Goal: Task Accomplishment & Management: Manage account settings

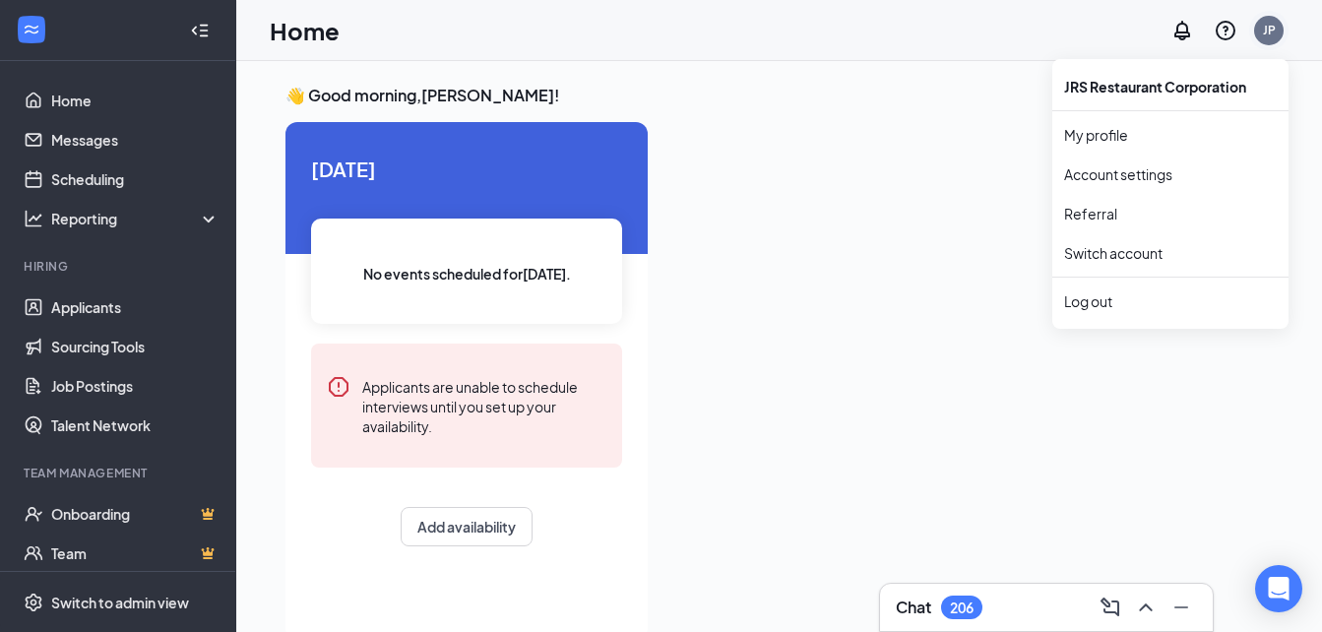
click at [1277, 28] on div "JP" at bounding box center [1269, 31] width 30 height 30
click at [1139, 249] on link "Switch account" at bounding box center [1113, 253] width 98 height 18
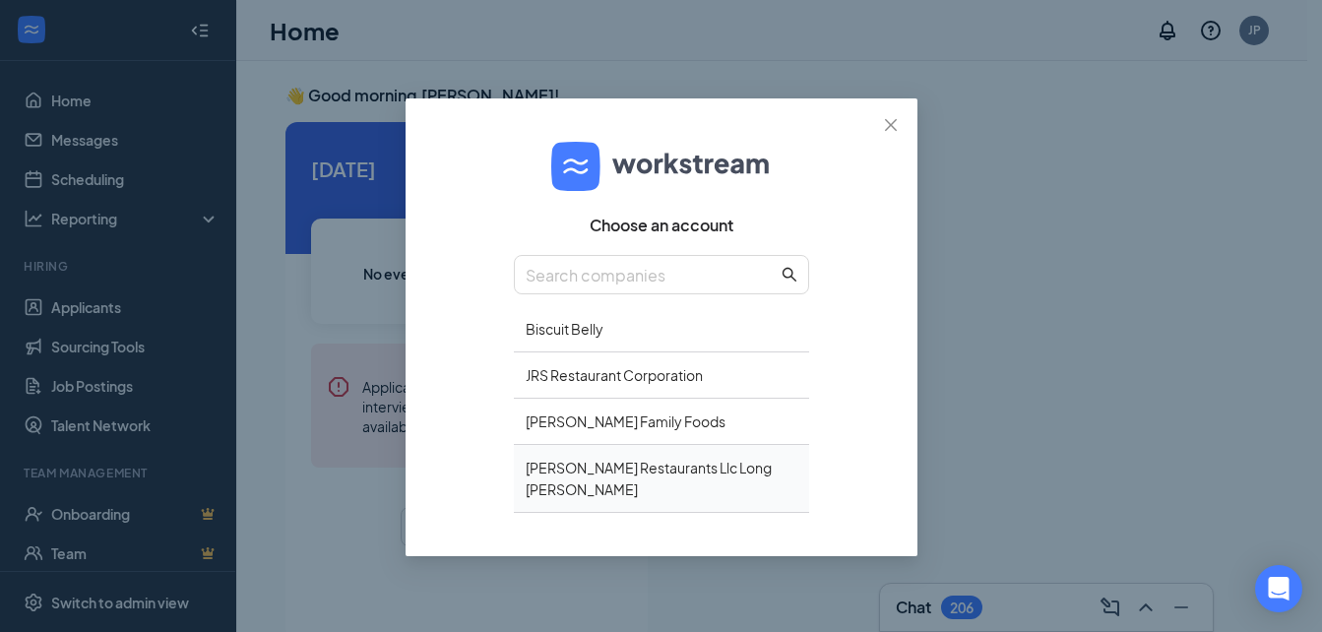
click at [670, 469] on div "Corbin Restaurants Llc Long John Silver's" at bounding box center [661, 479] width 295 height 68
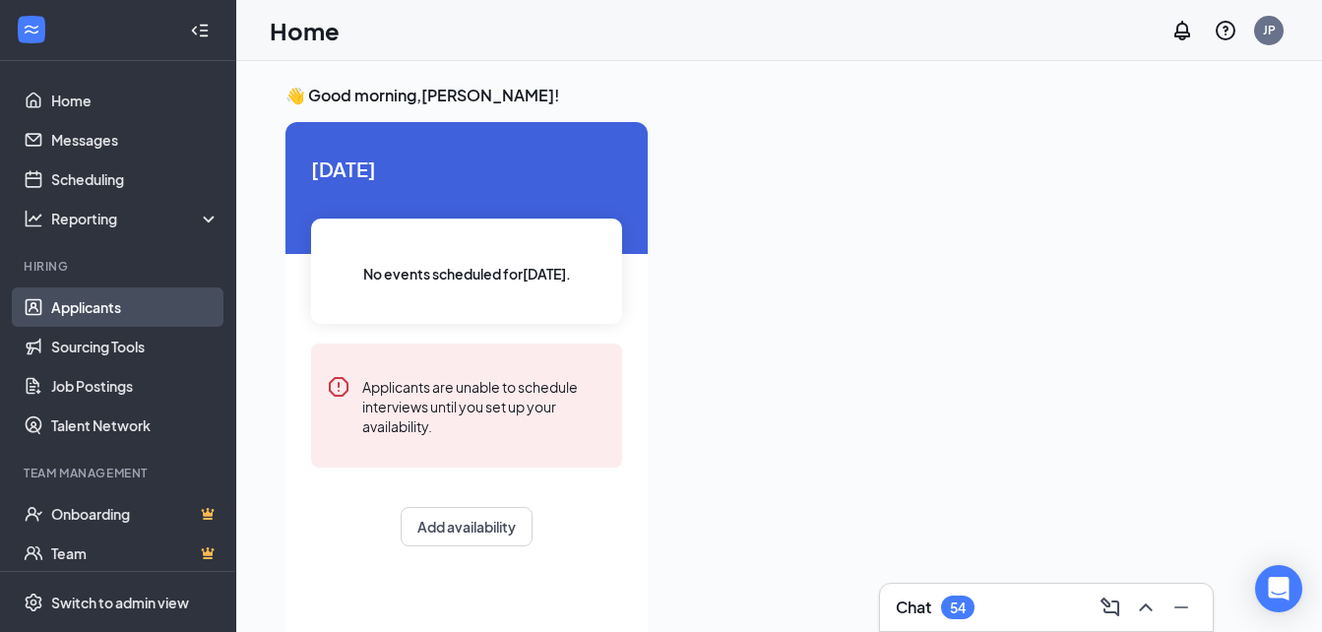
click at [151, 308] on link "Applicants" at bounding box center [135, 306] width 168 height 39
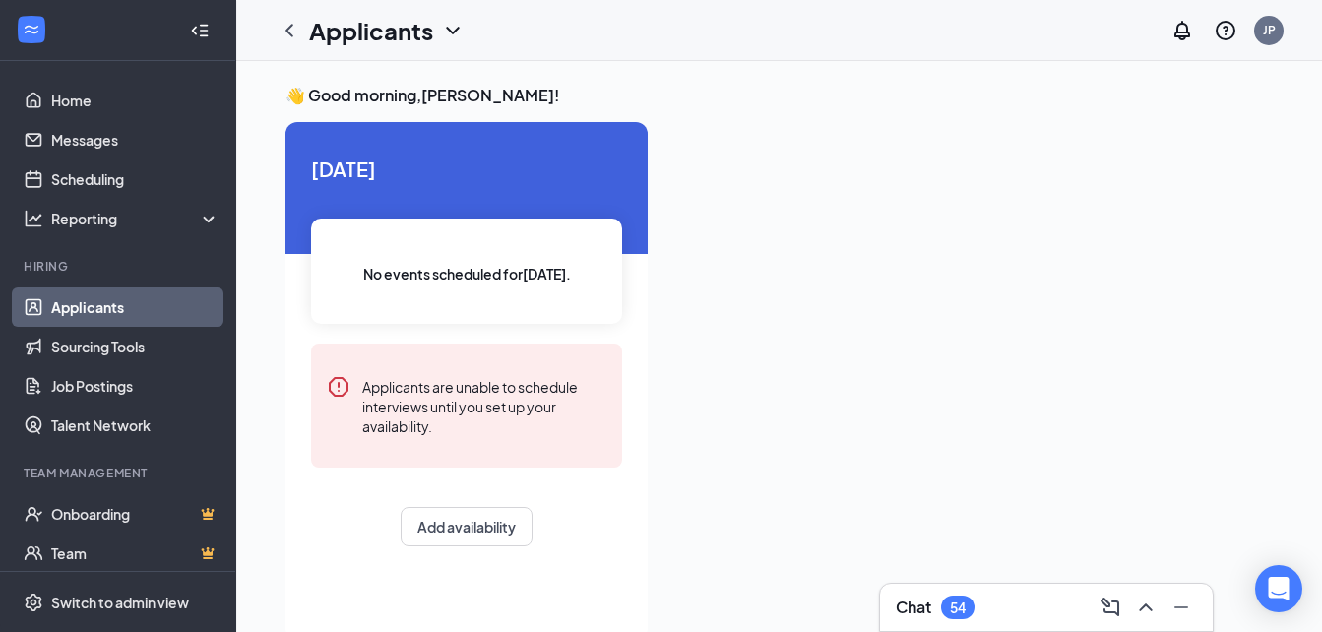
click at [77, 304] on link "Applicants" at bounding box center [135, 306] width 168 height 39
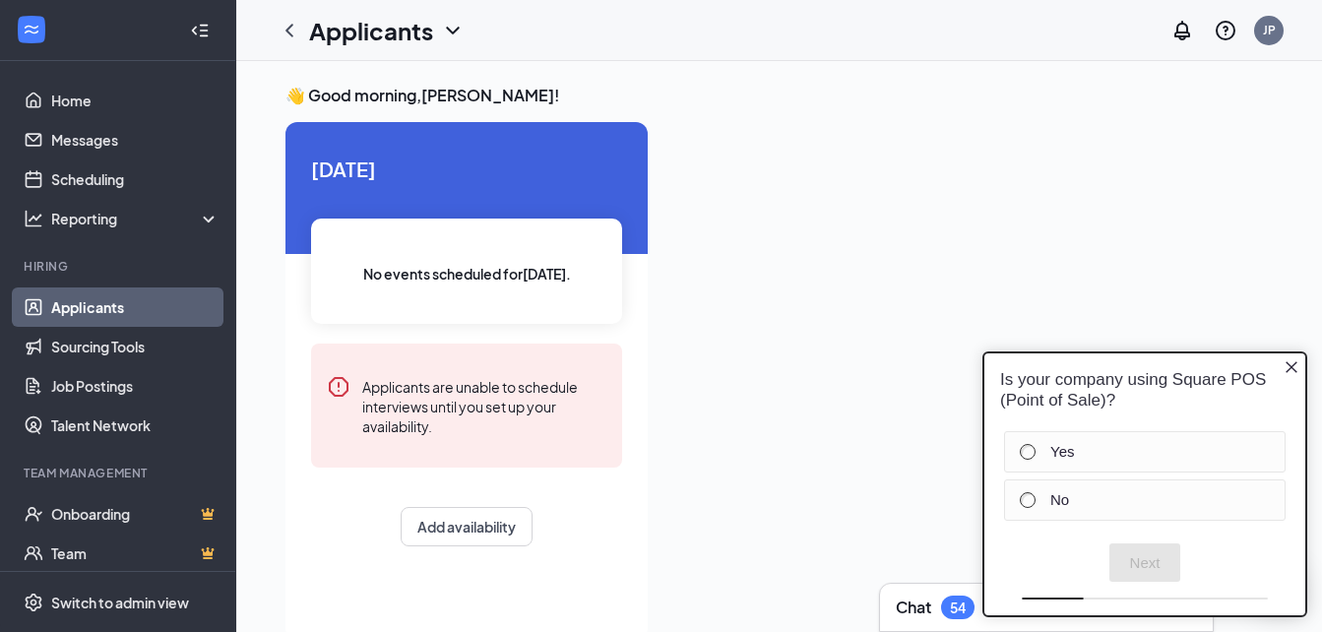
click at [99, 302] on link "Applicants" at bounding box center [135, 306] width 168 height 39
click at [1288, 364] on icon "Close button" at bounding box center [1291, 367] width 12 height 12
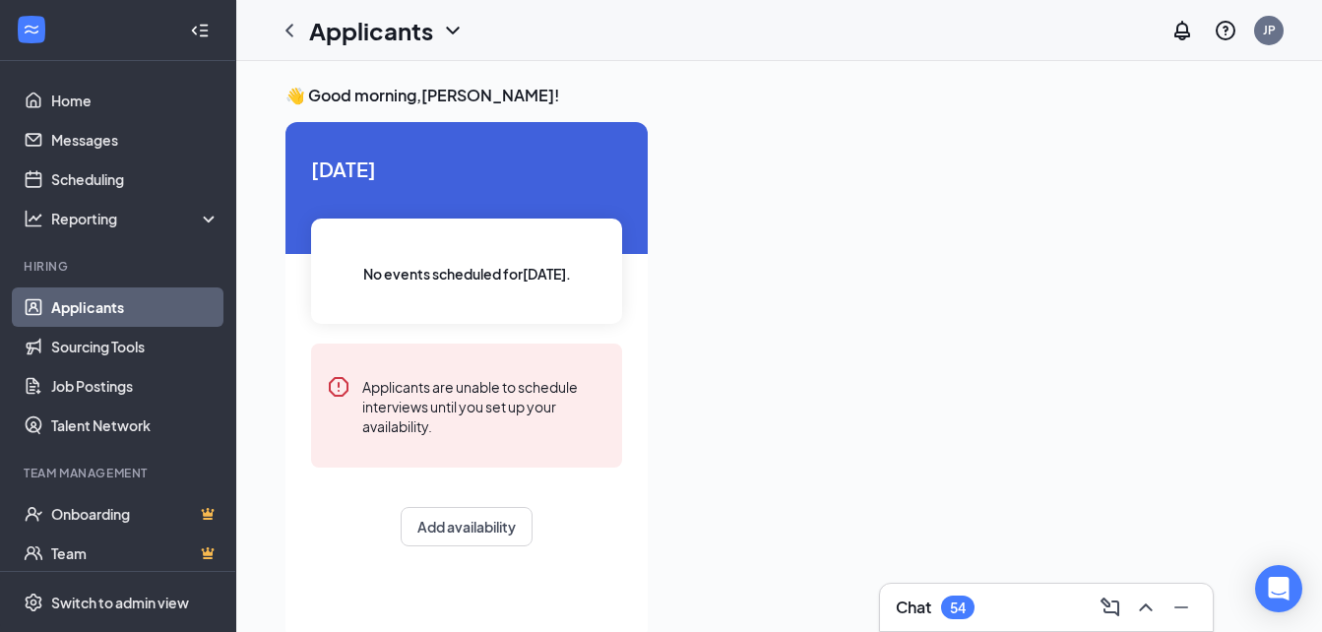
click at [106, 313] on link "Applicants" at bounding box center [135, 306] width 168 height 39
click at [154, 311] on link "Applicants" at bounding box center [135, 306] width 168 height 39
click at [454, 30] on icon "ChevronDown" at bounding box center [453, 31] width 24 height 24
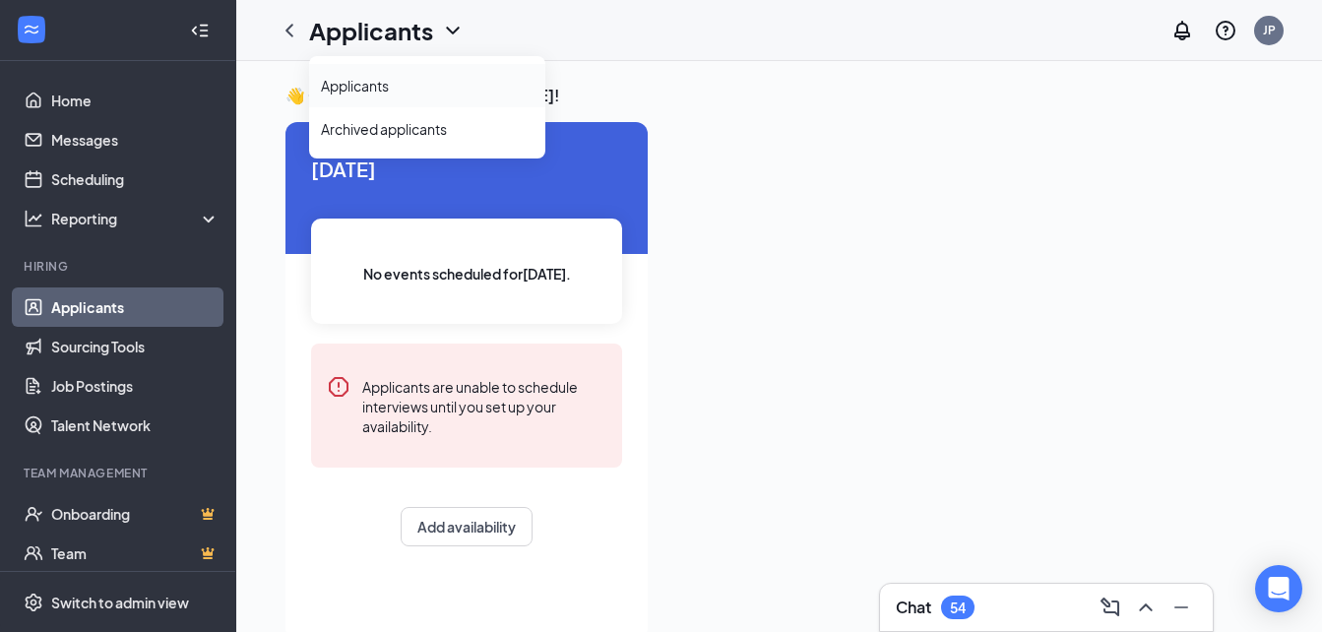
click at [397, 76] on link "Applicants" at bounding box center [427, 86] width 213 height 20
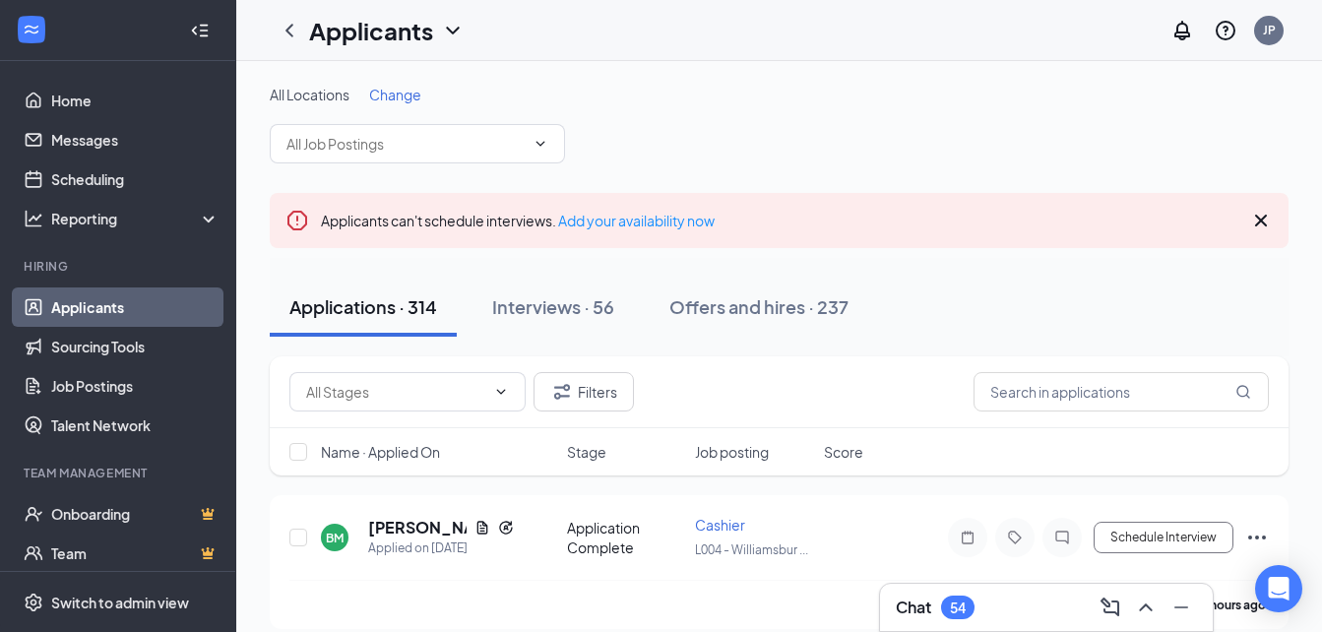
click at [400, 92] on span "Change" at bounding box center [395, 95] width 52 height 18
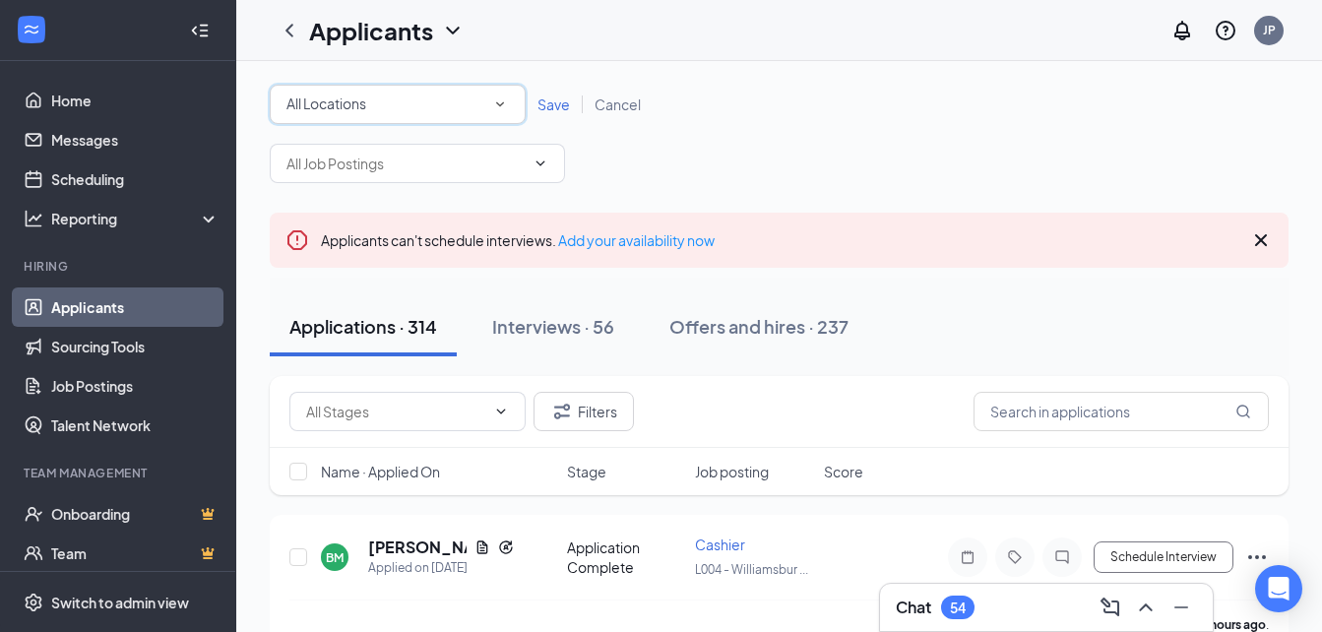
click at [492, 102] on icon "SmallChevronDown" at bounding box center [500, 104] width 18 height 18
click at [545, 162] on icon "ChevronDown" at bounding box center [540, 163] width 16 height 16
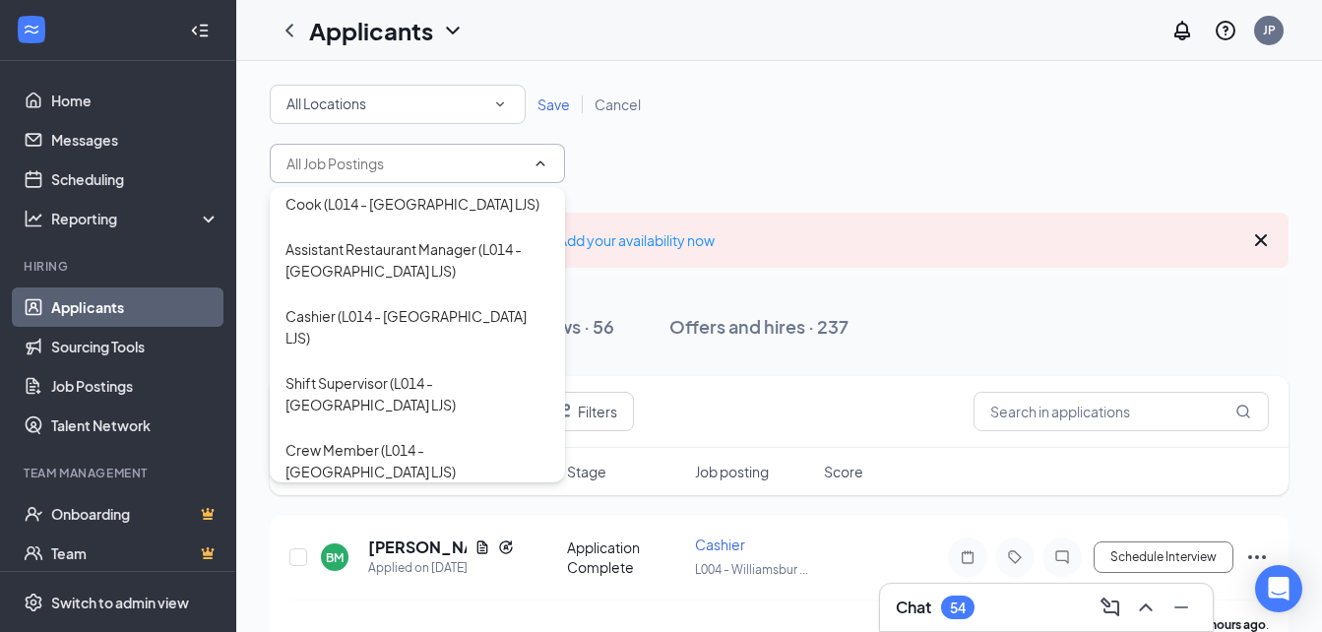
scroll to position [2082, 0]
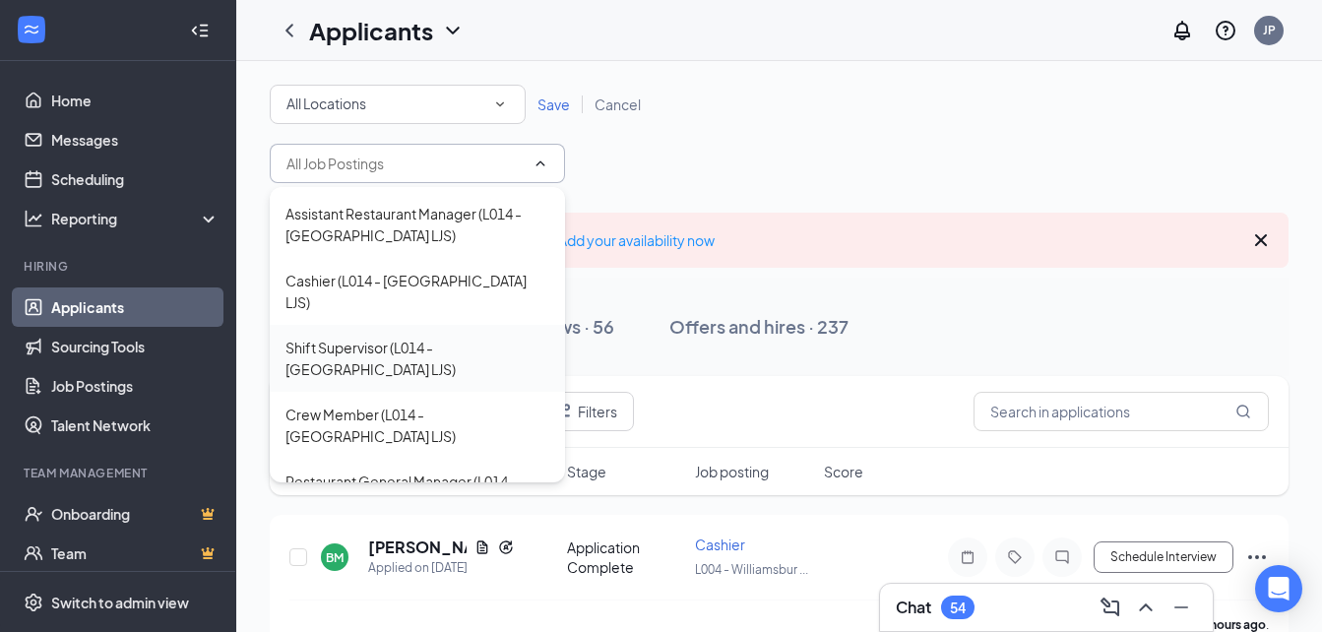
click at [426, 337] on div "Shift Supervisor (L014 - [GEOGRAPHIC_DATA] LJS)" at bounding box center [417, 358] width 264 height 43
type input "Shift Supervisor (L014 - [GEOGRAPHIC_DATA] LJS)"
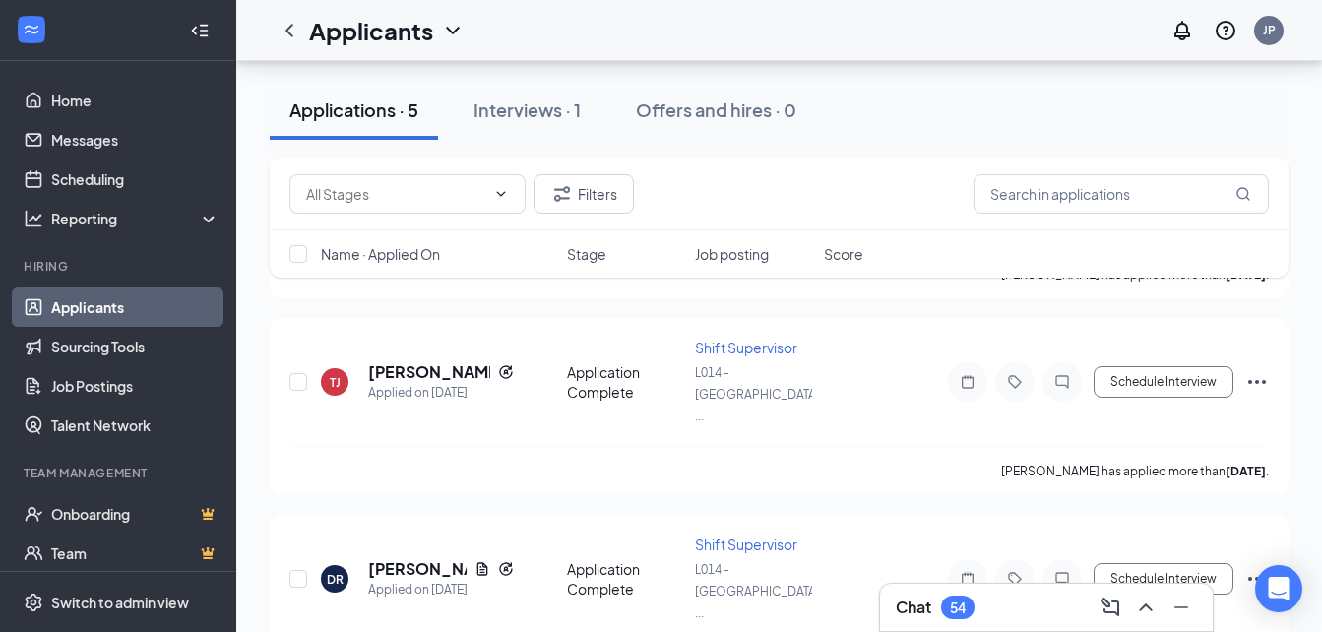
scroll to position [433, 0]
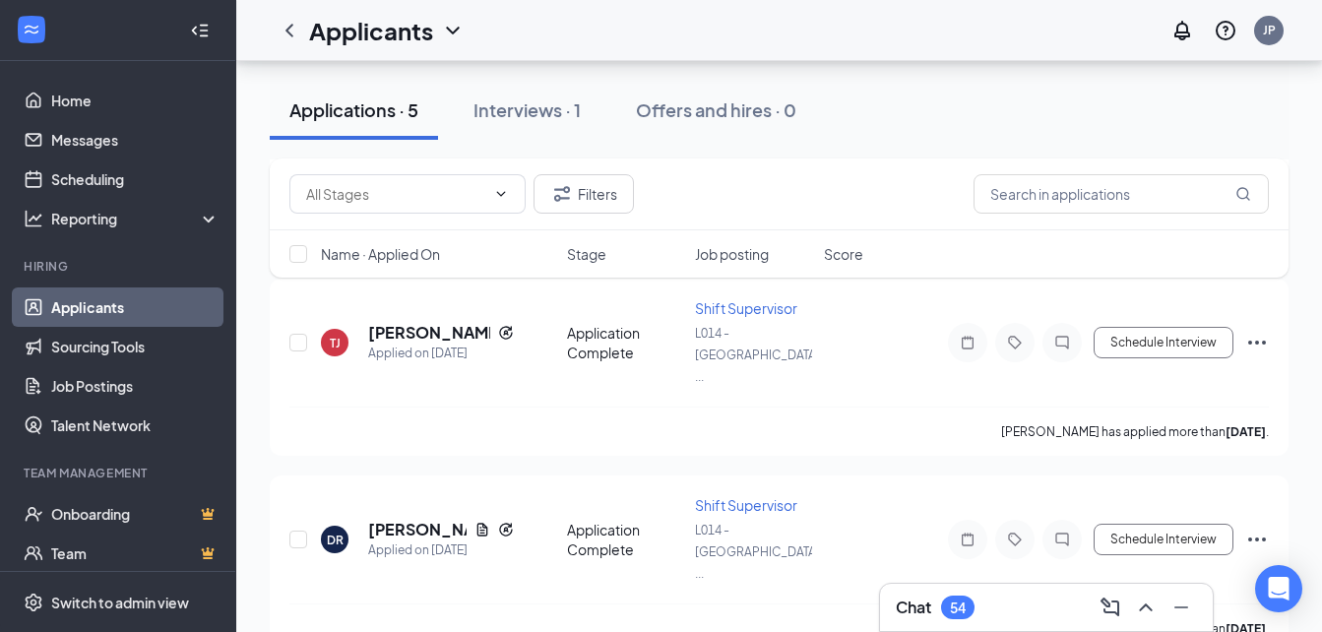
click at [956, 593] on div "Chat 54" at bounding box center [1046, 606] width 301 height 31
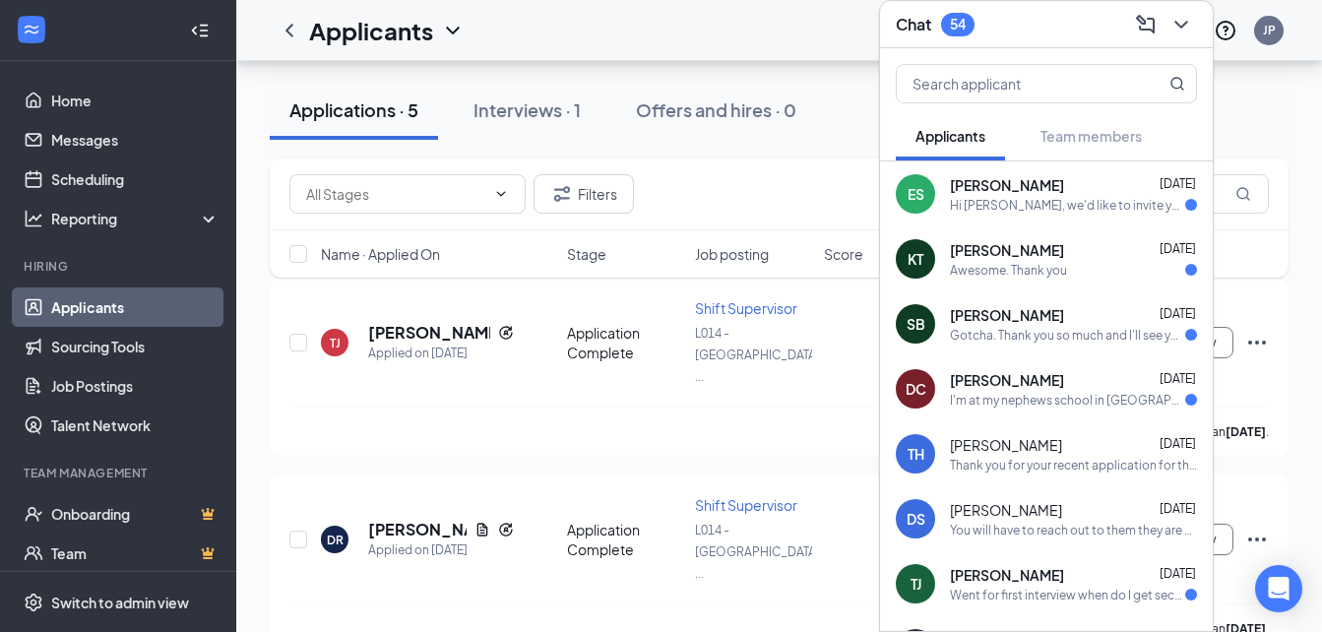
click at [977, 193] on span "[PERSON_NAME]" at bounding box center [1007, 185] width 114 height 20
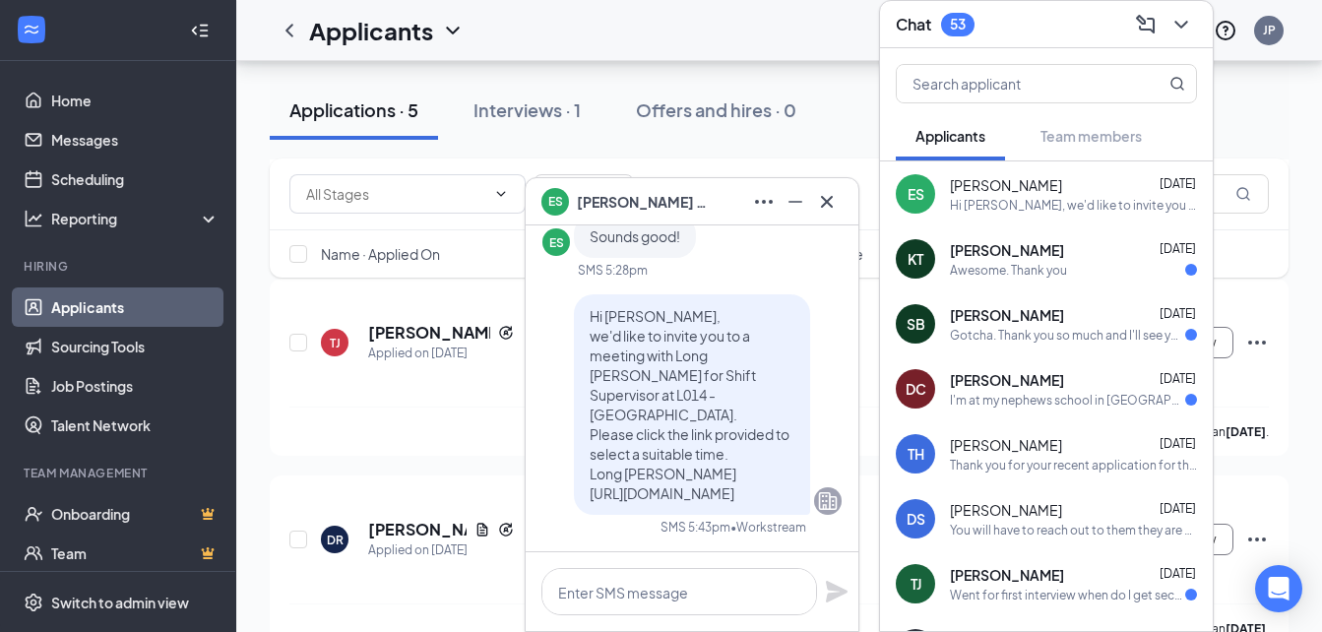
click at [977, 193] on span "[PERSON_NAME]" at bounding box center [1006, 185] width 112 height 20
drag, startPoint x: 977, startPoint y: 193, endPoint x: 978, endPoint y: 223, distance: 30.5
click at [978, 223] on div "ES [PERSON_NAME] [DATE] Hi [PERSON_NAME], we'd like to invite you to a meeting …" at bounding box center [1046, 193] width 333 height 65
click at [653, 201] on span "[PERSON_NAME]" at bounding box center [646, 202] width 138 height 22
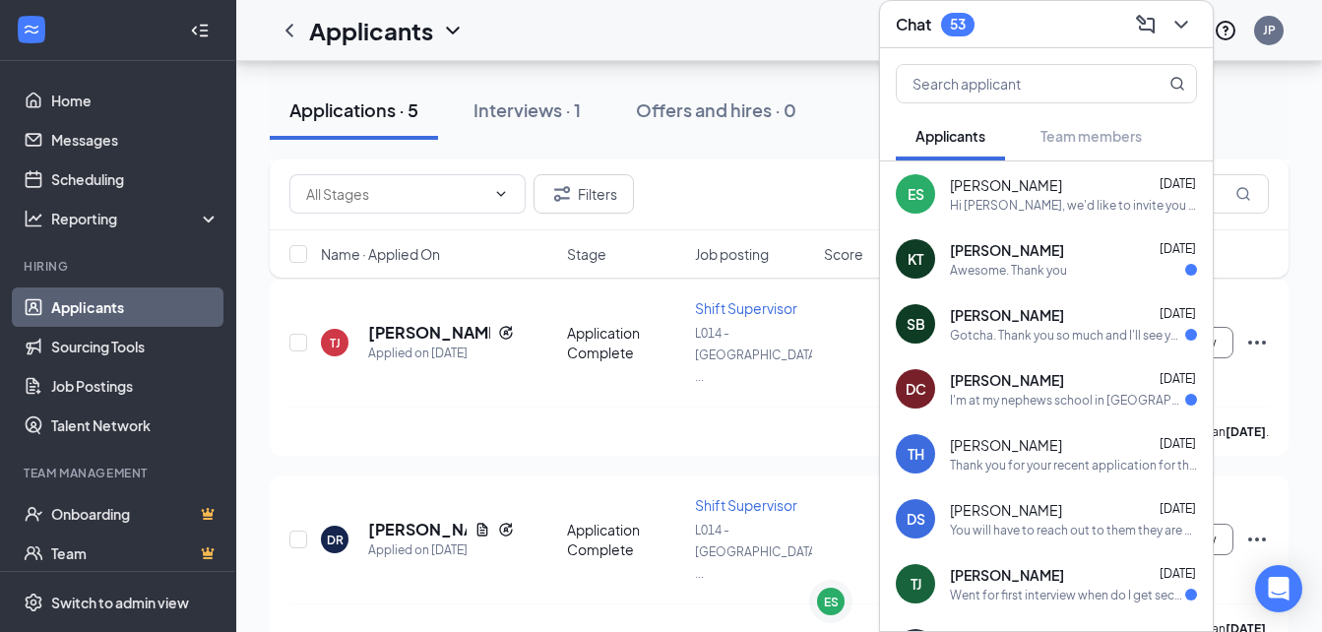
click at [984, 185] on span "[PERSON_NAME]" at bounding box center [1006, 185] width 112 height 20
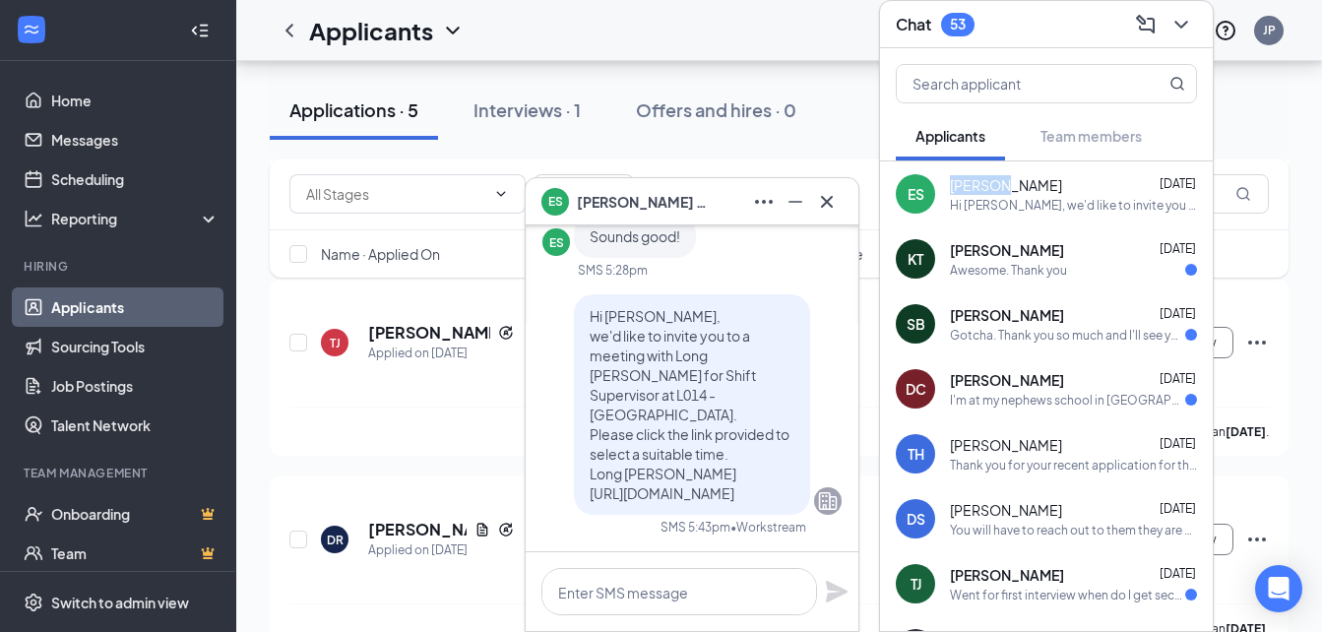
click at [984, 185] on span "[PERSON_NAME]" at bounding box center [1006, 185] width 112 height 20
drag, startPoint x: 984, startPoint y: 185, endPoint x: 1012, endPoint y: 186, distance: 27.6
click at [1012, 186] on span "[PERSON_NAME]" at bounding box center [1006, 185] width 112 height 20
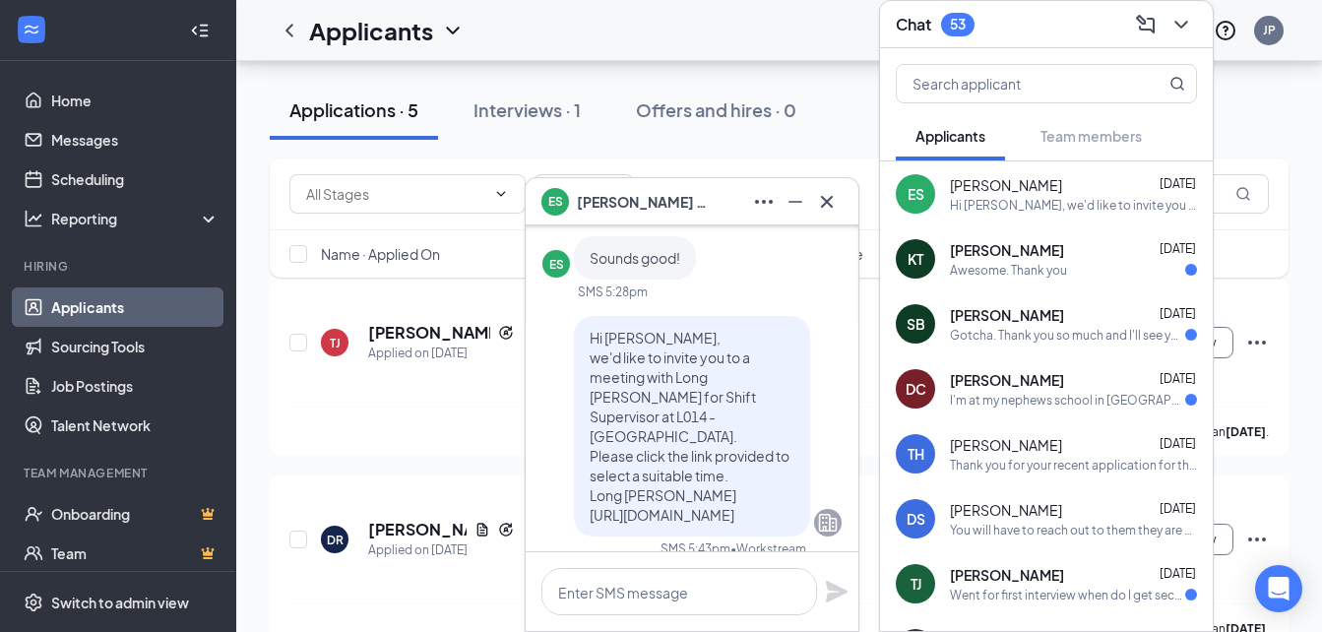
scroll to position [-39, 0]
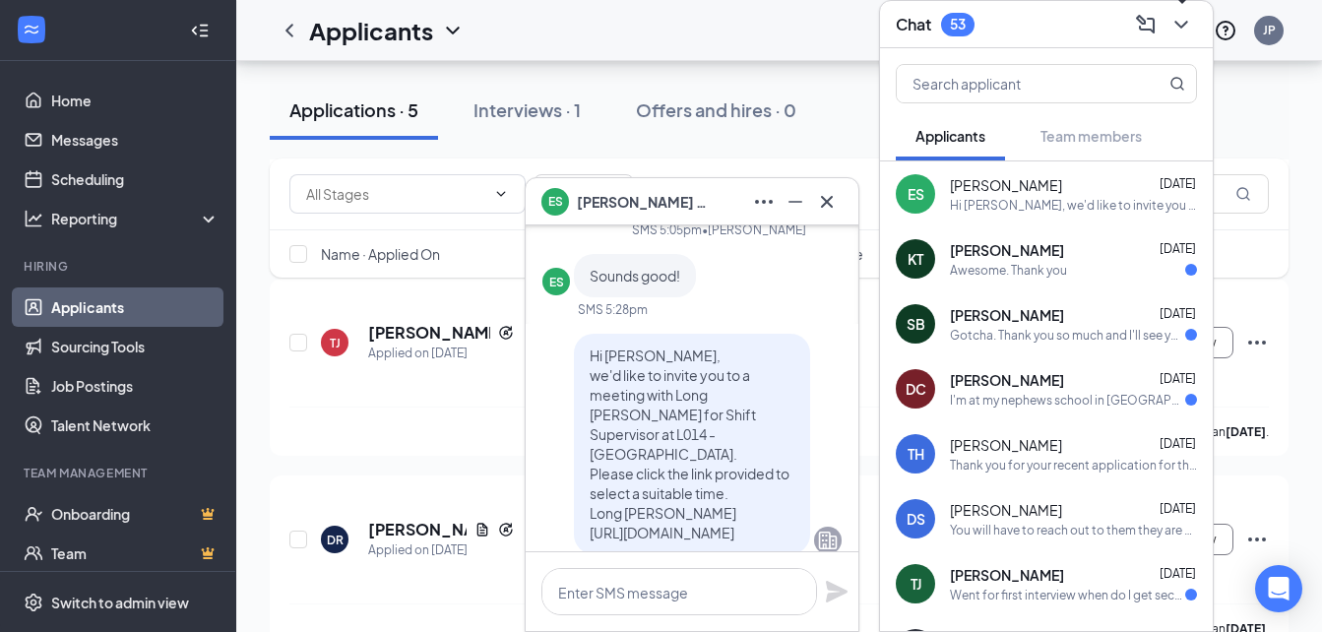
click at [1186, 21] on icon "ChevronDown" at bounding box center [1180, 25] width 13 height 8
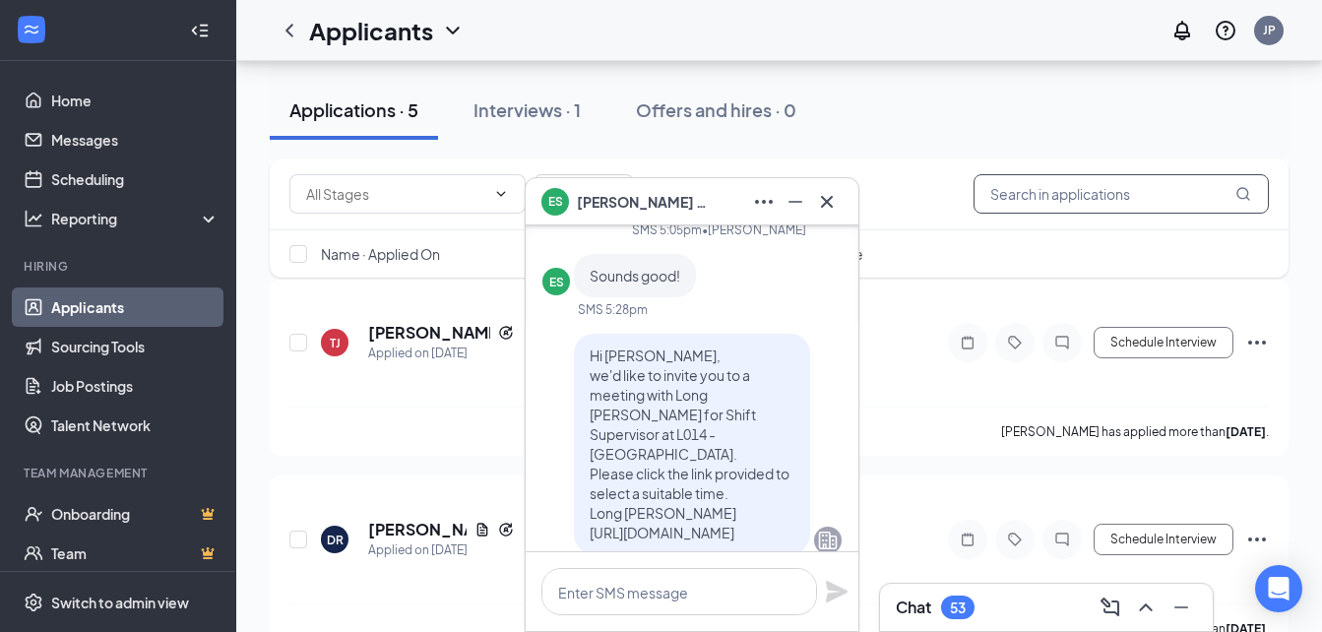
click at [1032, 188] on input "text" at bounding box center [1120, 193] width 295 height 39
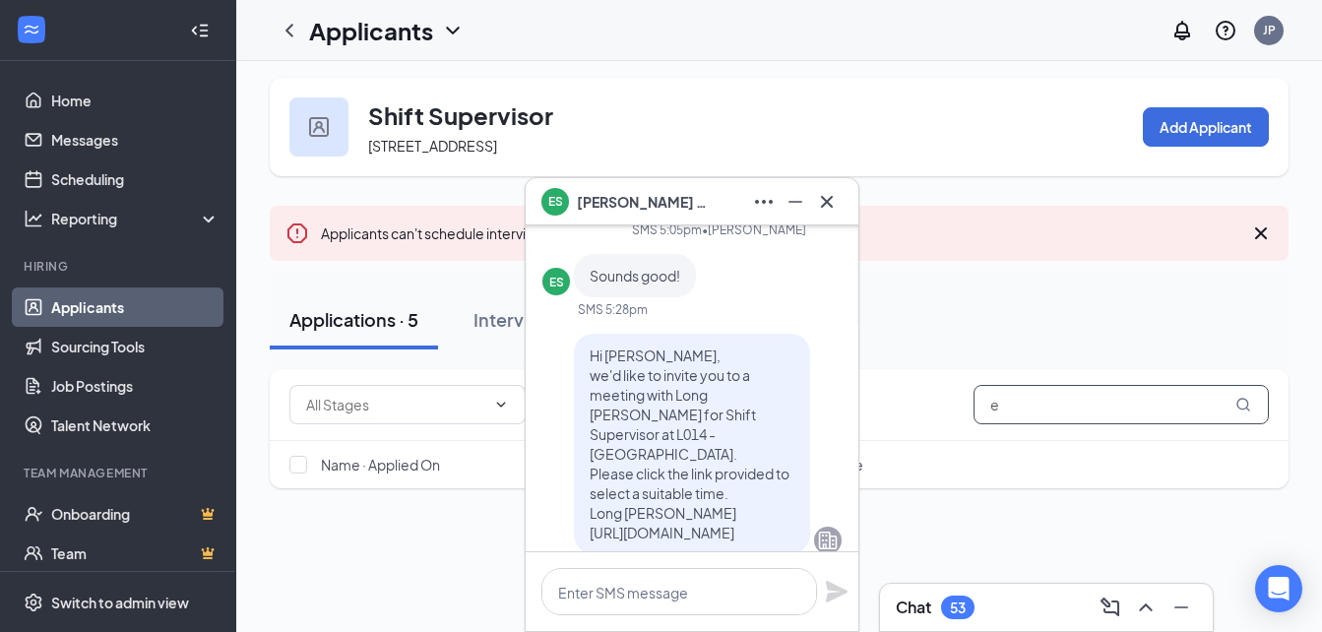
scroll to position [7, 0]
type input "e"
type input "[PERSON_NAME]"
click at [1244, 406] on icon "MagnifyingGlass" at bounding box center [1243, 405] width 16 height 16
click at [829, 193] on icon "Cross" at bounding box center [827, 202] width 24 height 24
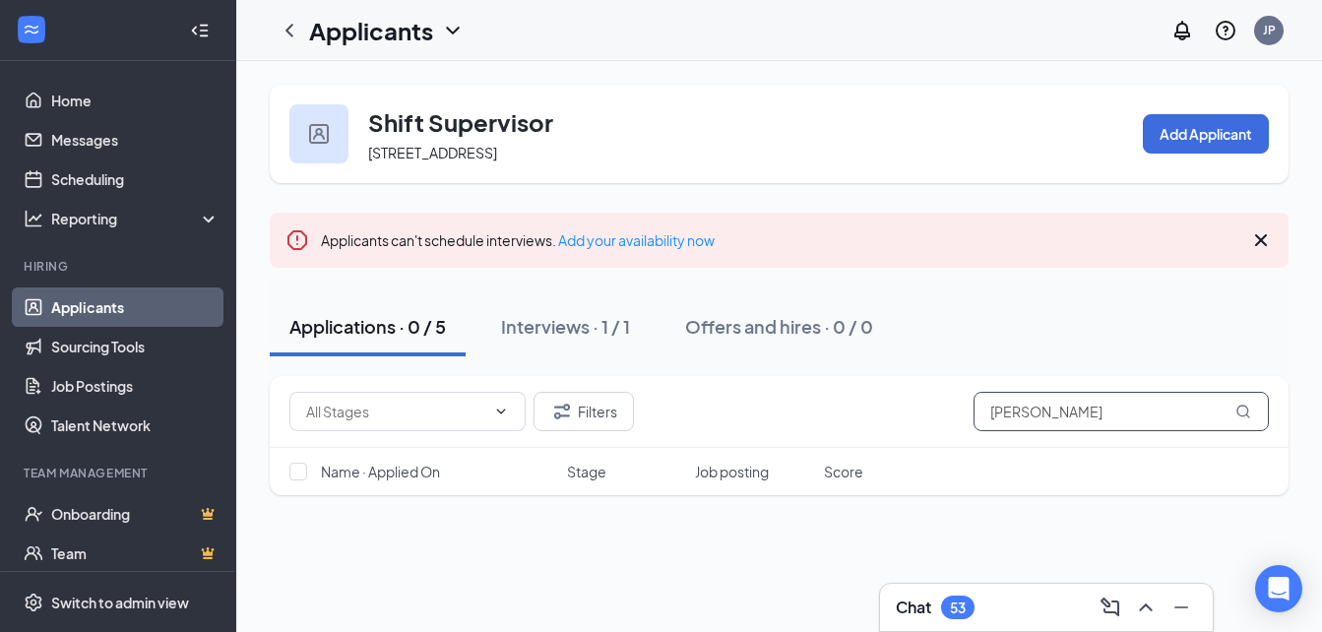
click at [1245, 415] on icon "MagnifyingGlass" at bounding box center [1242, 410] width 13 height 13
click at [1245, 407] on icon "MagnifyingGlass" at bounding box center [1243, 411] width 16 height 16
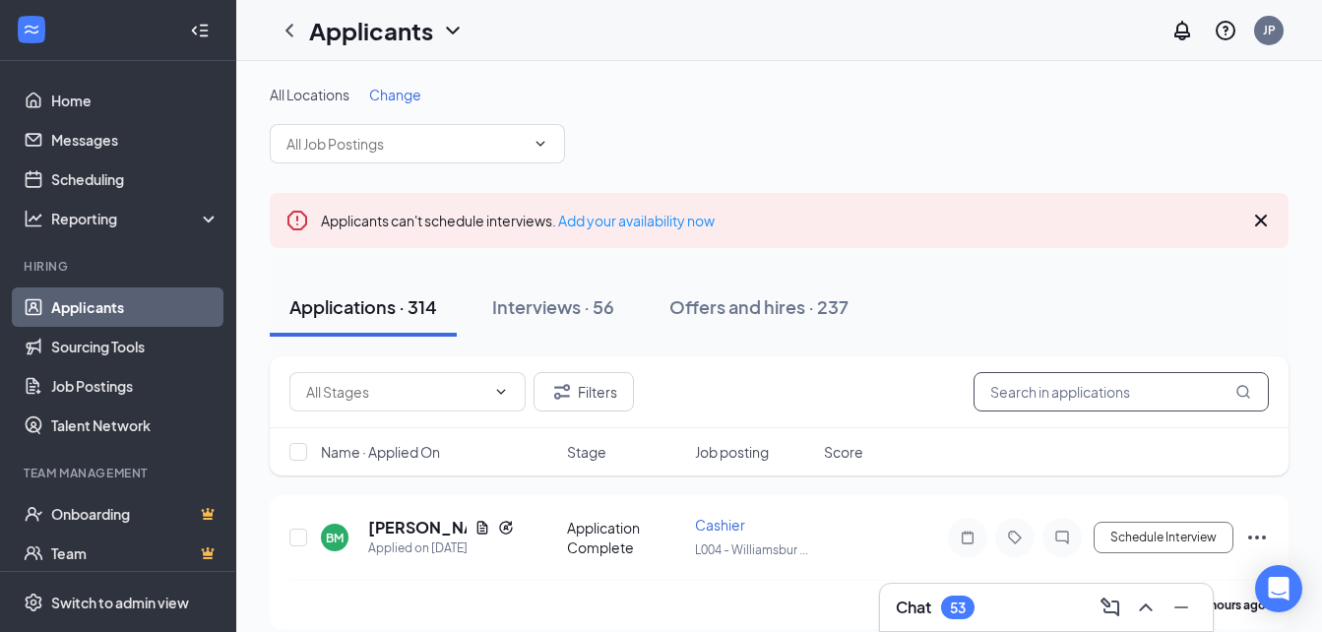
click at [992, 396] on input "text" at bounding box center [1120, 391] width 295 height 39
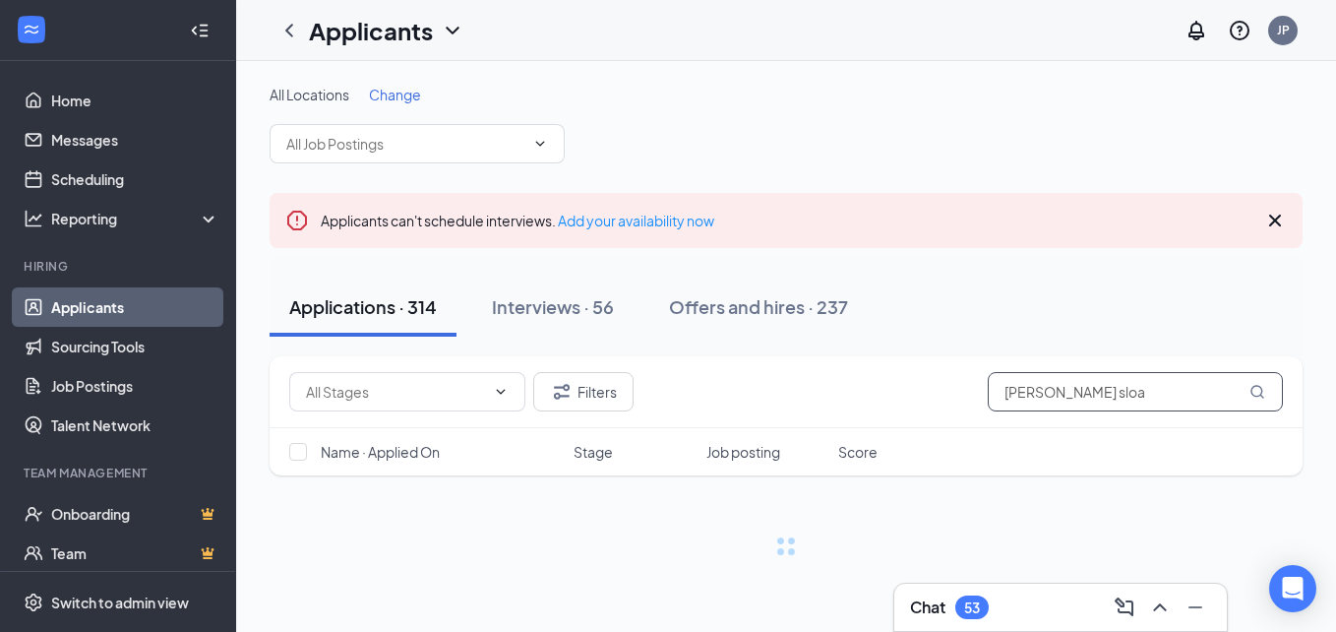
type input "[PERSON_NAME]"
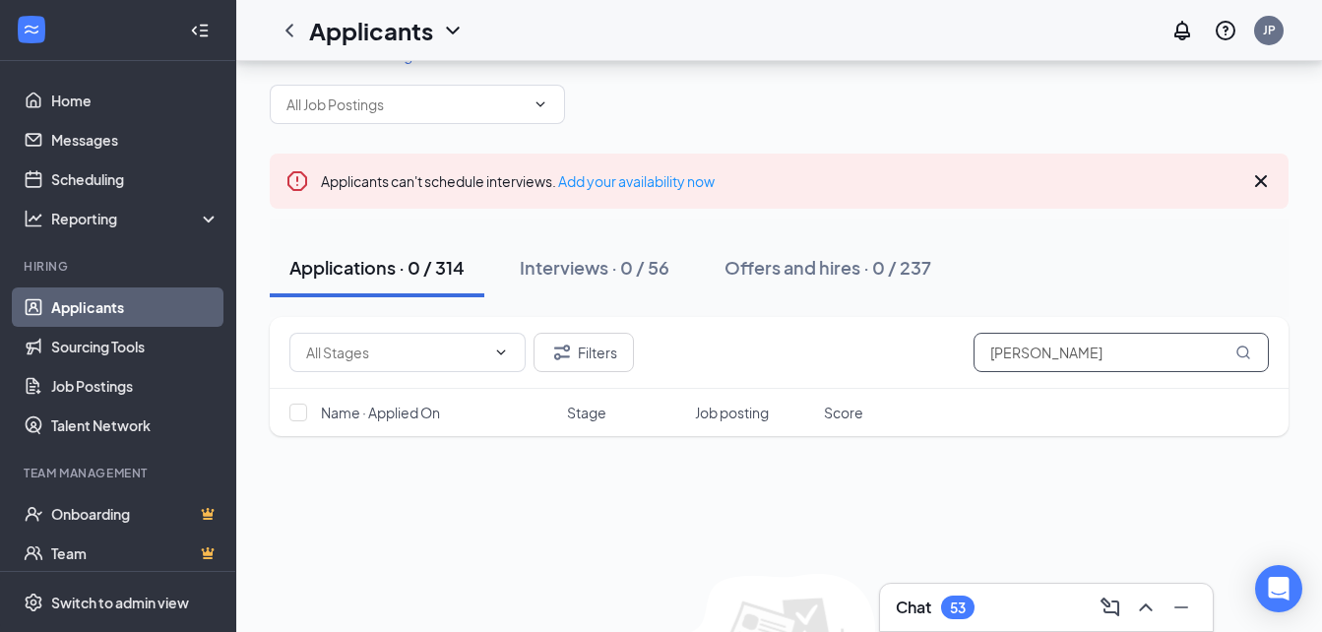
scroll to position [196, 0]
